Goal: Book appointment/travel/reservation

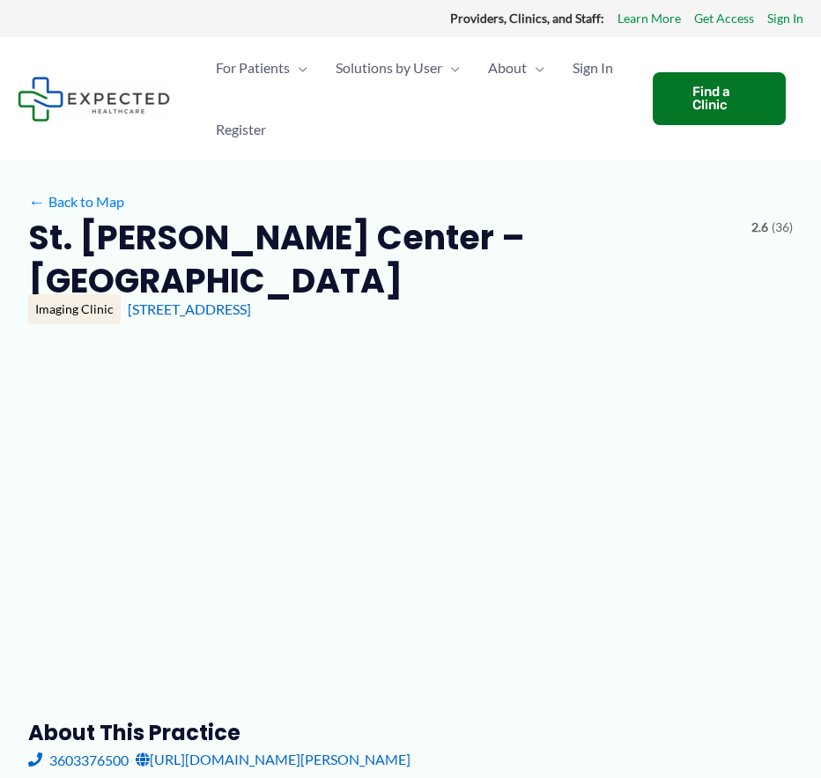
type input "**********"
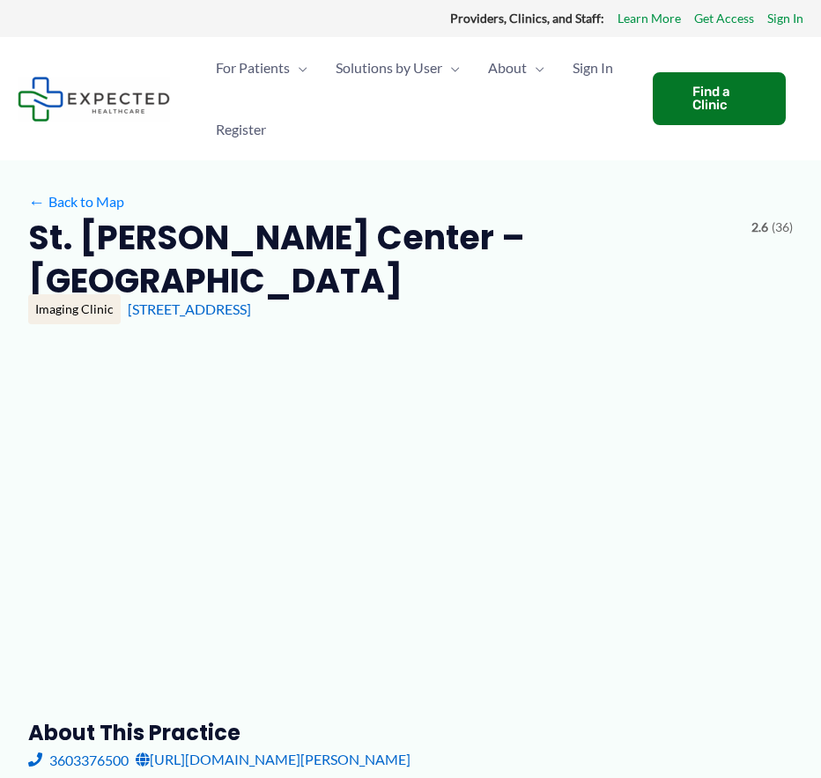
type input "**********"
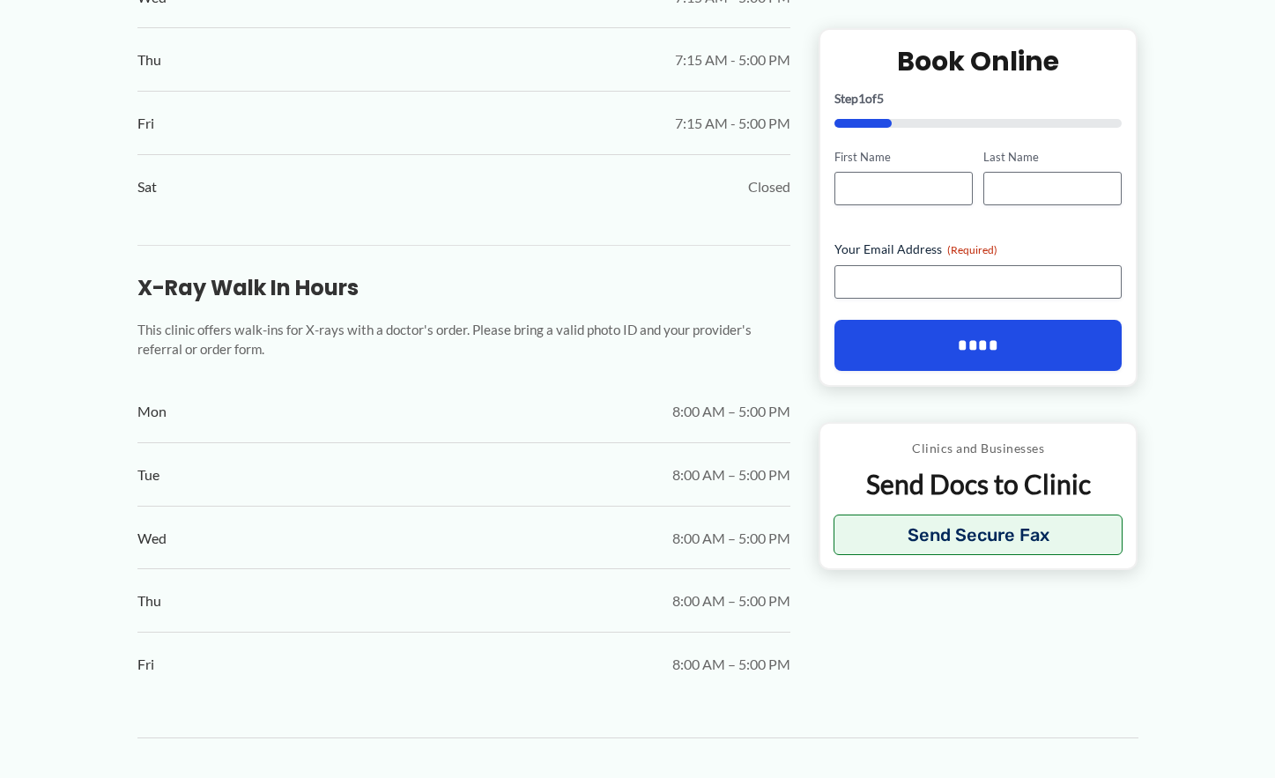
scroll to position [1233, 0]
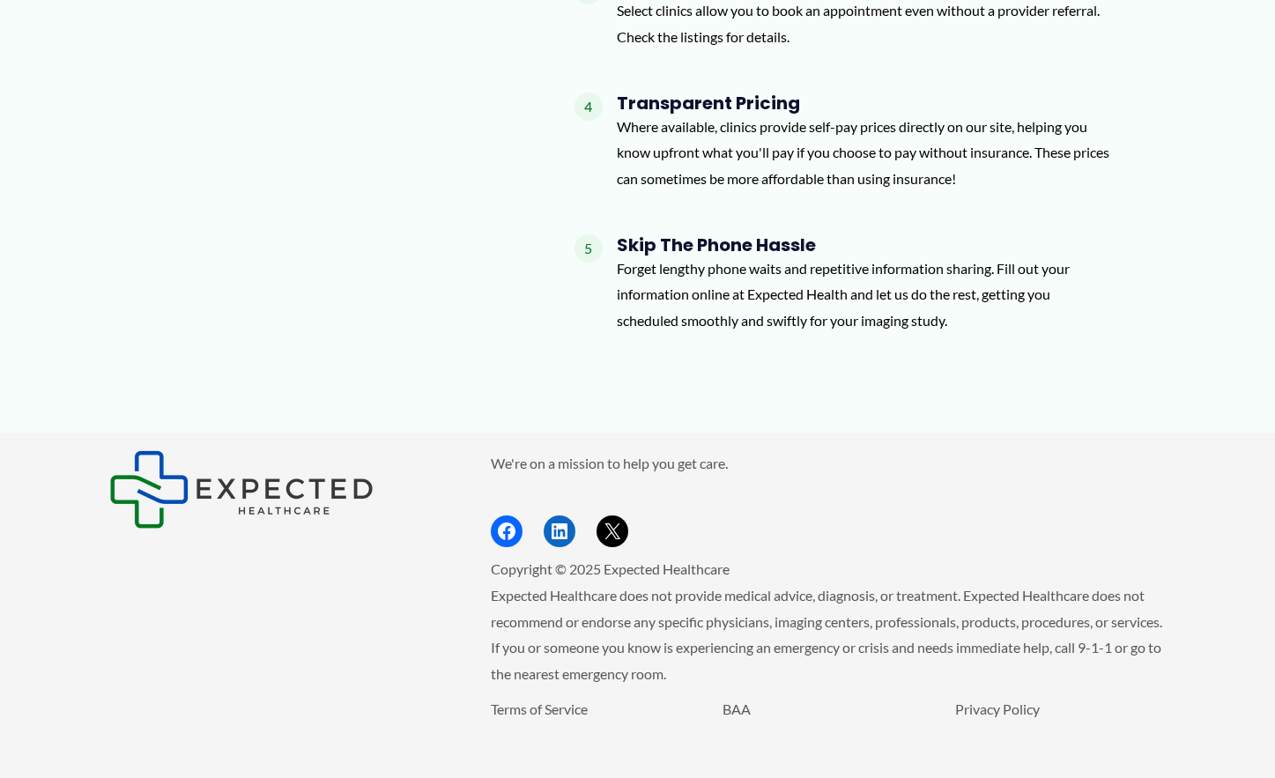
scroll to position [1516, 0]
